Goal: Information Seeking & Learning: Learn about a topic

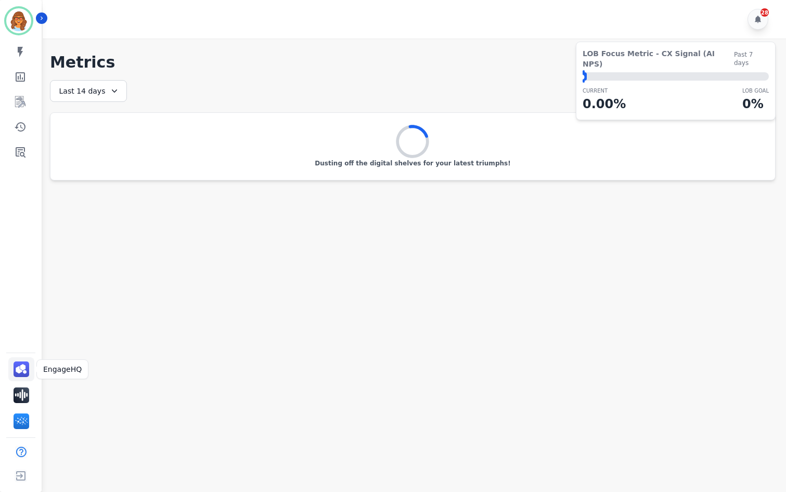
click at [26, 369] on img "Sidebar" at bounding box center [22, 369] width 16 height 16
click at [19, 395] on img "Sidebar" at bounding box center [22, 395] width 16 height 16
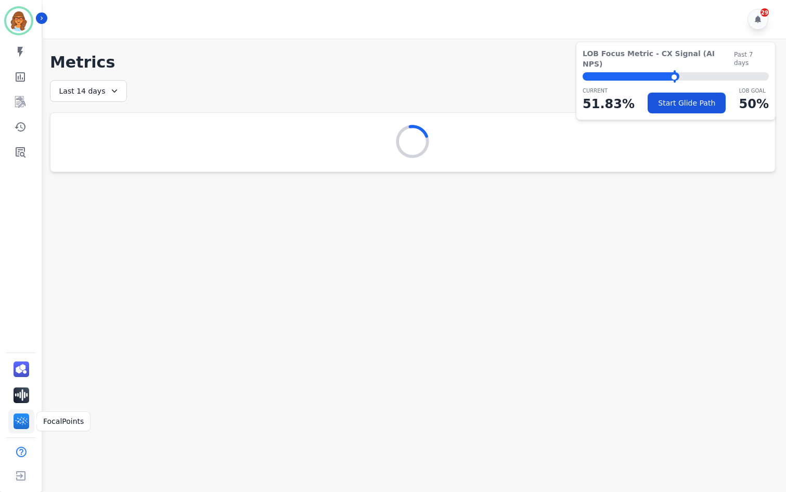
click at [23, 421] on img "Sidebar" at bounding box center [22, 421] width 16 height 16
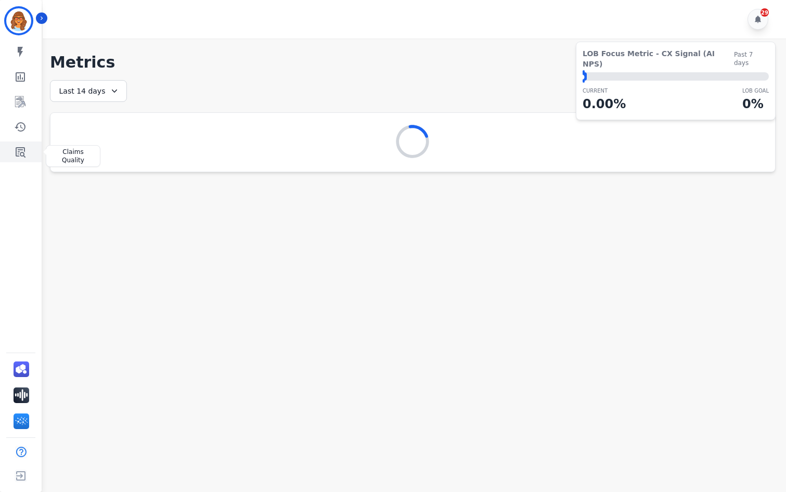
click at [24, 153] on icon "Sidebar" at bounding box center [21, 152] width 10 height 10
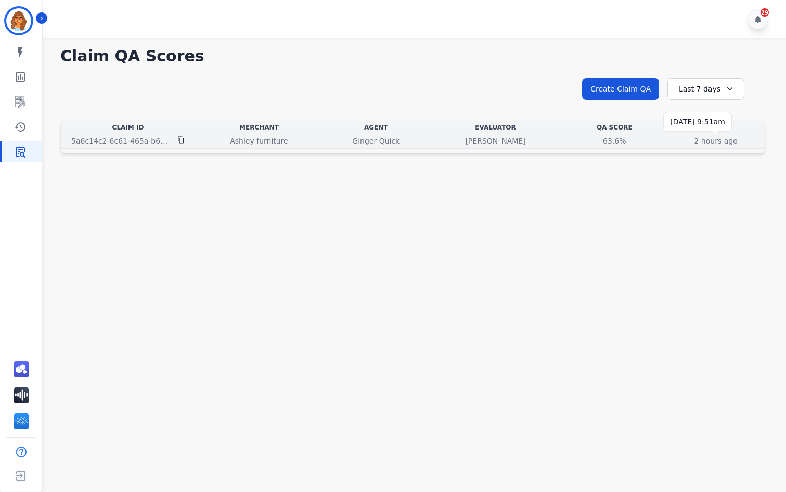
click at [710, 142] on p "2 hours ago" at bounding box center [715, 141] width 43 height 10
click at [417, 142] on div "Ginger Quick" at bounding box center [376, 141] width 102 height 10
click at [416, 142] on div "Ginger Quick" at bounding box center [376, 141] width 102 height 10
click at [82, 141] on p "5a6c14c2-6c61-465a-b643-5acfa4ddfee6" at bounding box center [121, 141] width 100 height 10
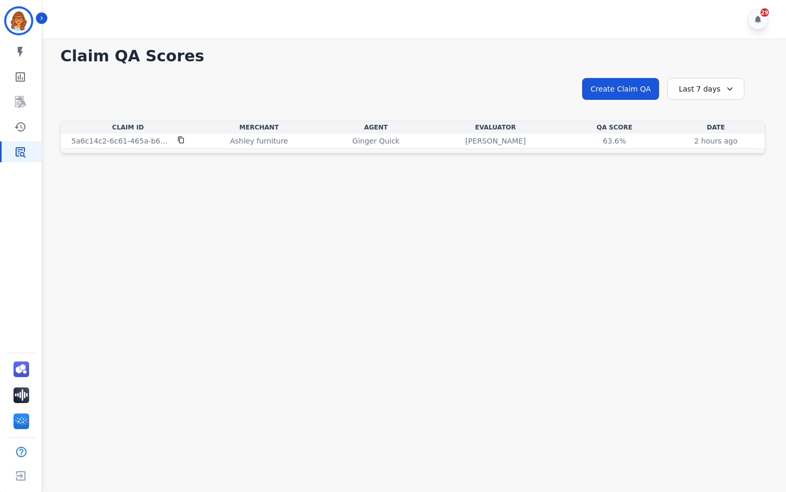
click at [309, 156] on div "**********" at bounding box center [413, 98] width 746 height 121
click at [17, 127] on icon "Sidebar" at bounding box center [20, 126] width 11 height 9
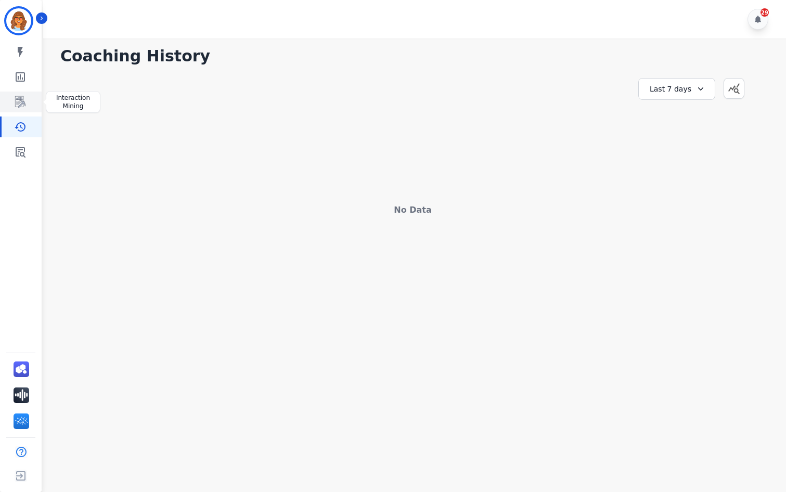
click at [26, 103] on icon "Sidebar" at bounding box center [20, 102] width 12 height 12
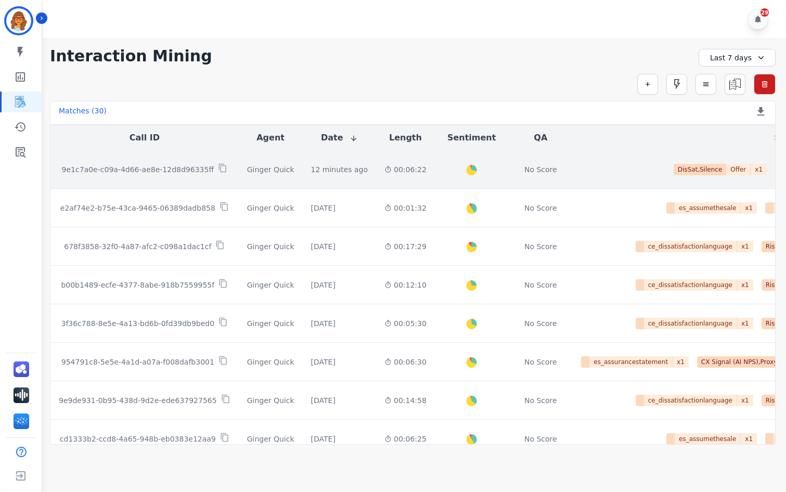
click at [180, 169] on p "9e1c7a0e-c09a-4d66-ae8e-12d8d96335ff" at bounding box center [138, 169] width 152 height 10
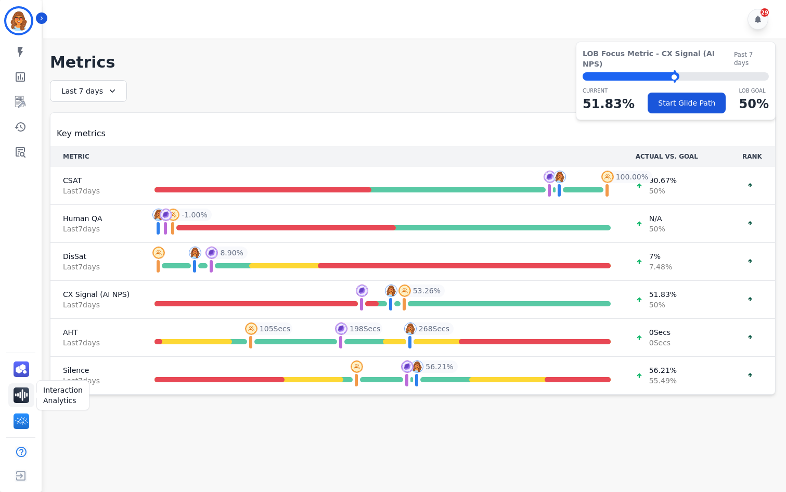
click at [20, 395] on img "Sidebar" at bounding box center [22, 395] width 16 height 16
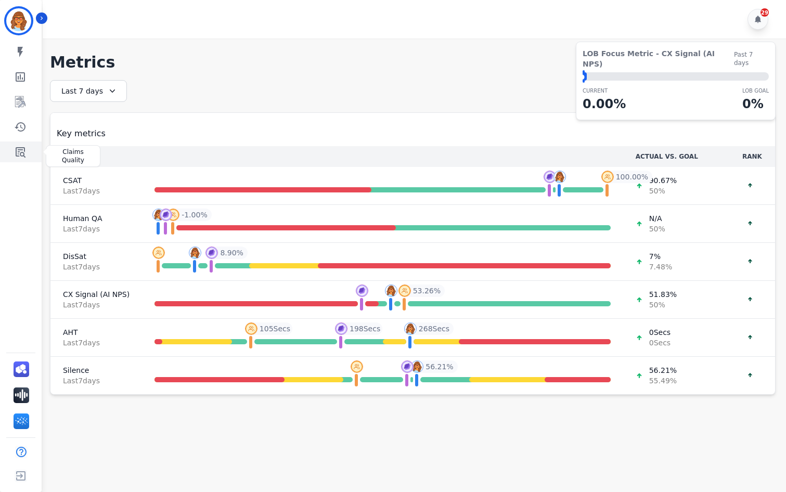
click at [20, 149] on icon "Sidebar" at bounding box center [20, 152] width 12 height 12
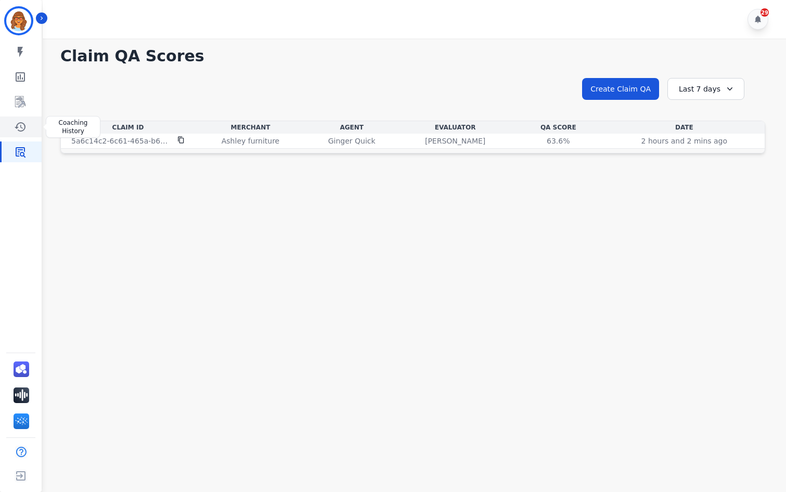
click at [22, 126] on icon "Sidebar" at bounding box center [20, 127] width 12 height 12
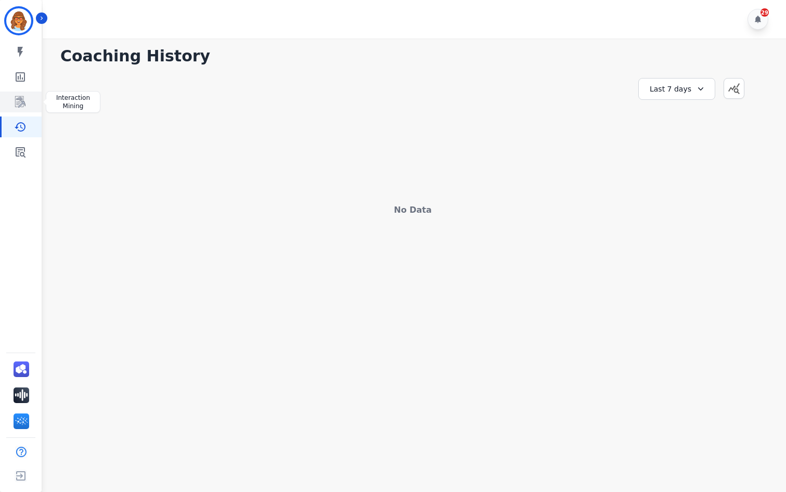
click at [24, 102] on icon "Sidebar" at bounding box center [21, 102] width 8 height 10
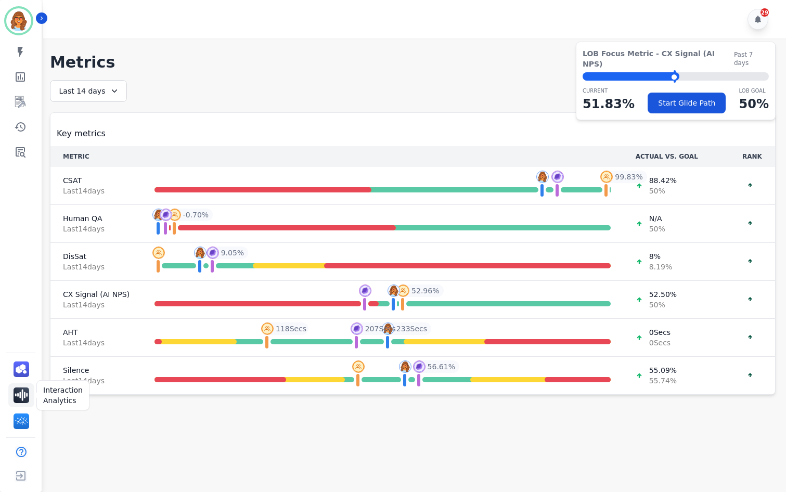
click at [18, 394] on img "Sidebar" at bounding box center [22, 395] width 16 height 16
click at [21, 366] on img "Sidebar" at bounding box center [22, 369] width 16 height 16
click at [23, 127] on icon "Sidebar" at bounding box center [20, 127] width 12 height 12
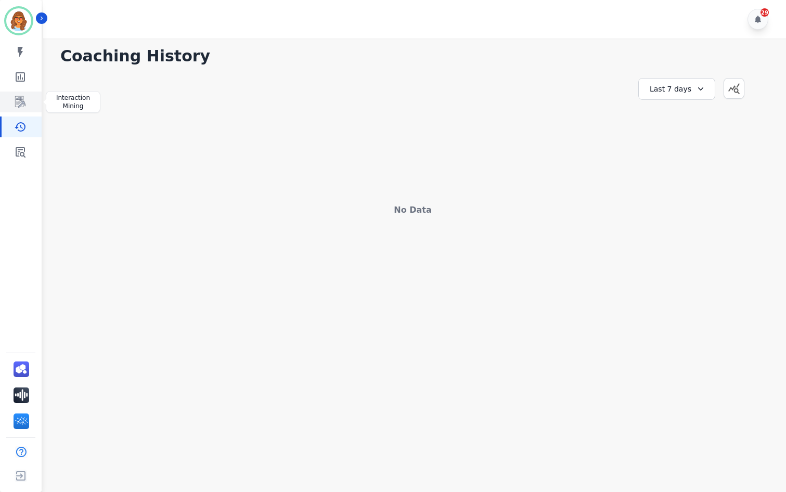
click at [26, 101] on icon "Sidebar" at bounding box center [20, 102] width 12 height 12
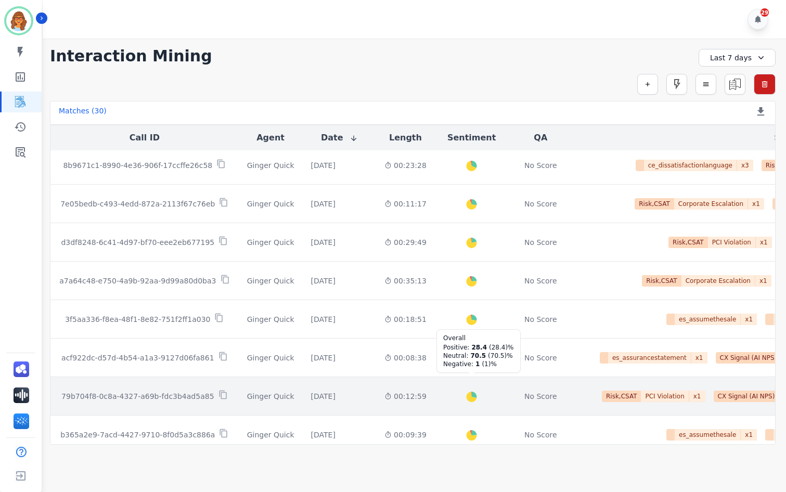
scroll to position [523, 0]
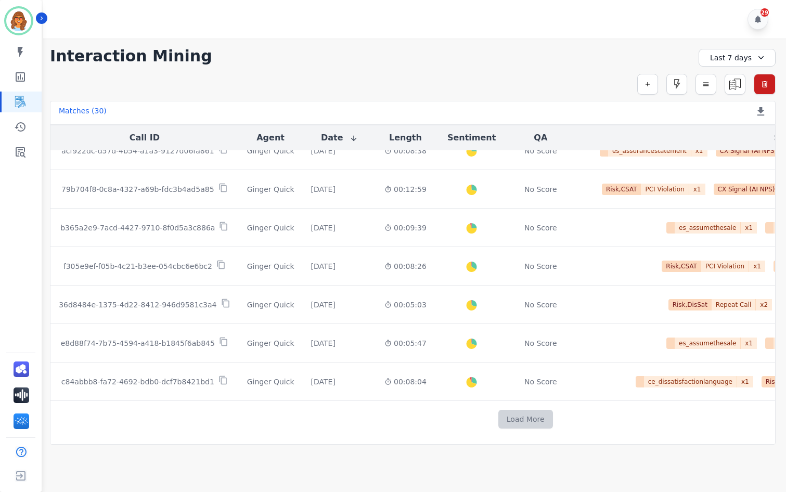
click at [507, 411] on button "Load More" at bounding box center [525, 419] width 55 height 19
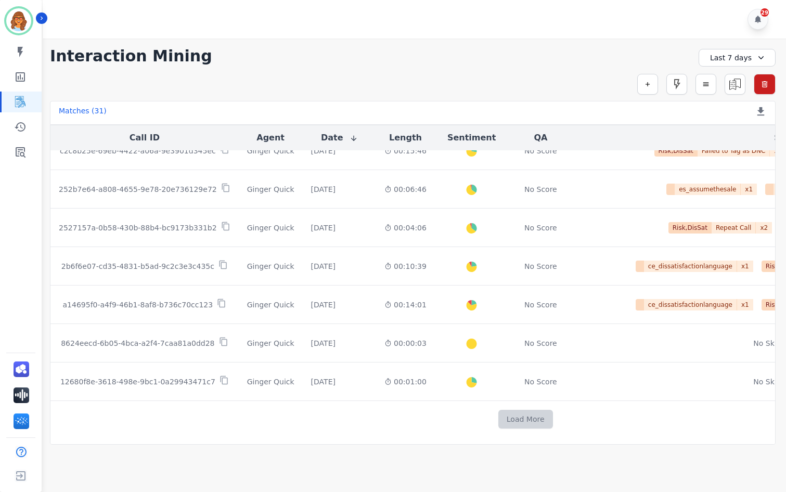
scroll to position [901, 0]
